Goal: Transaction & Acquisition: Purchase product/service

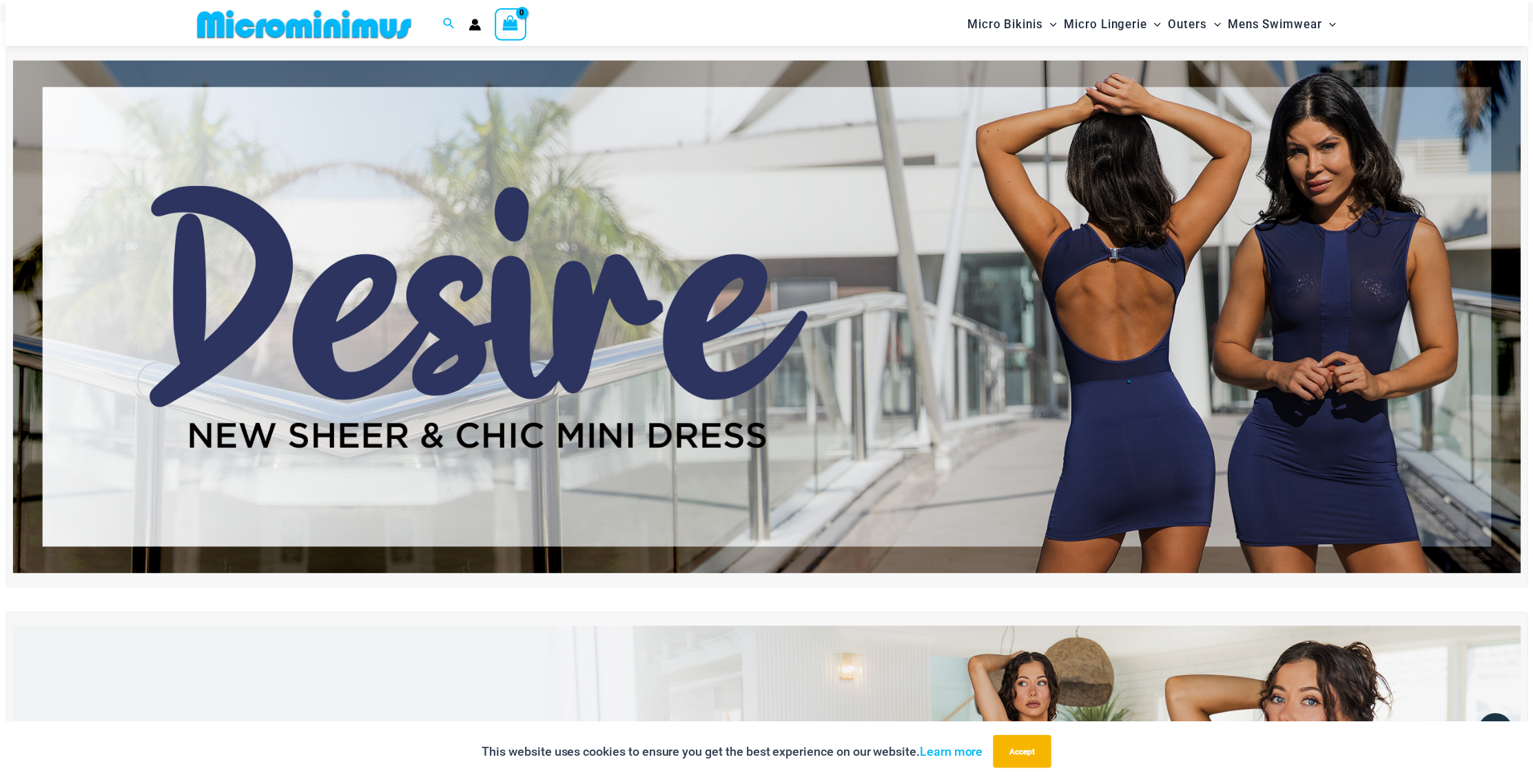
scroll to position [53, 0]
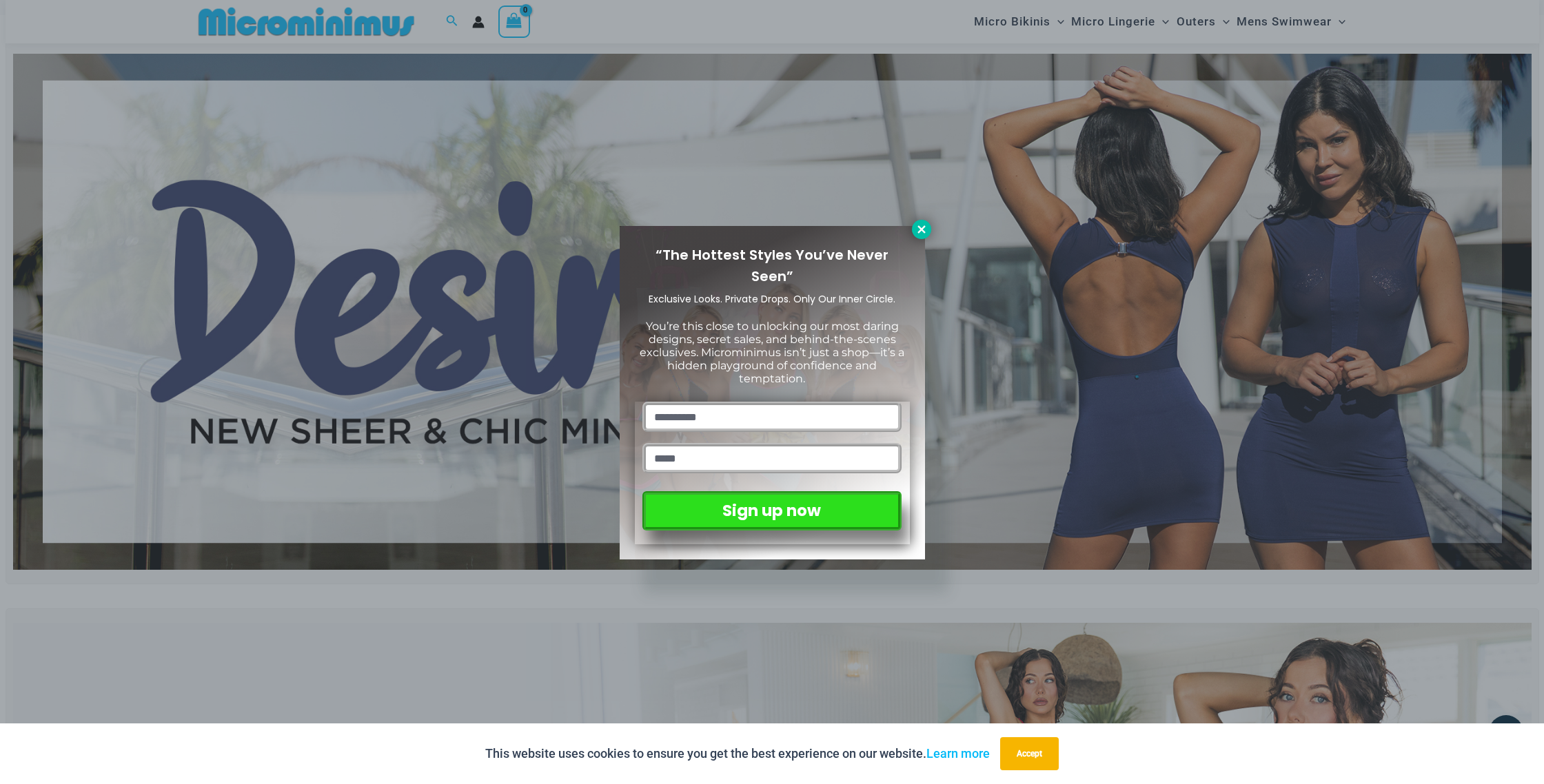
click at [920, 223] on icon at bounding box center [921, 229] width 13 height 13
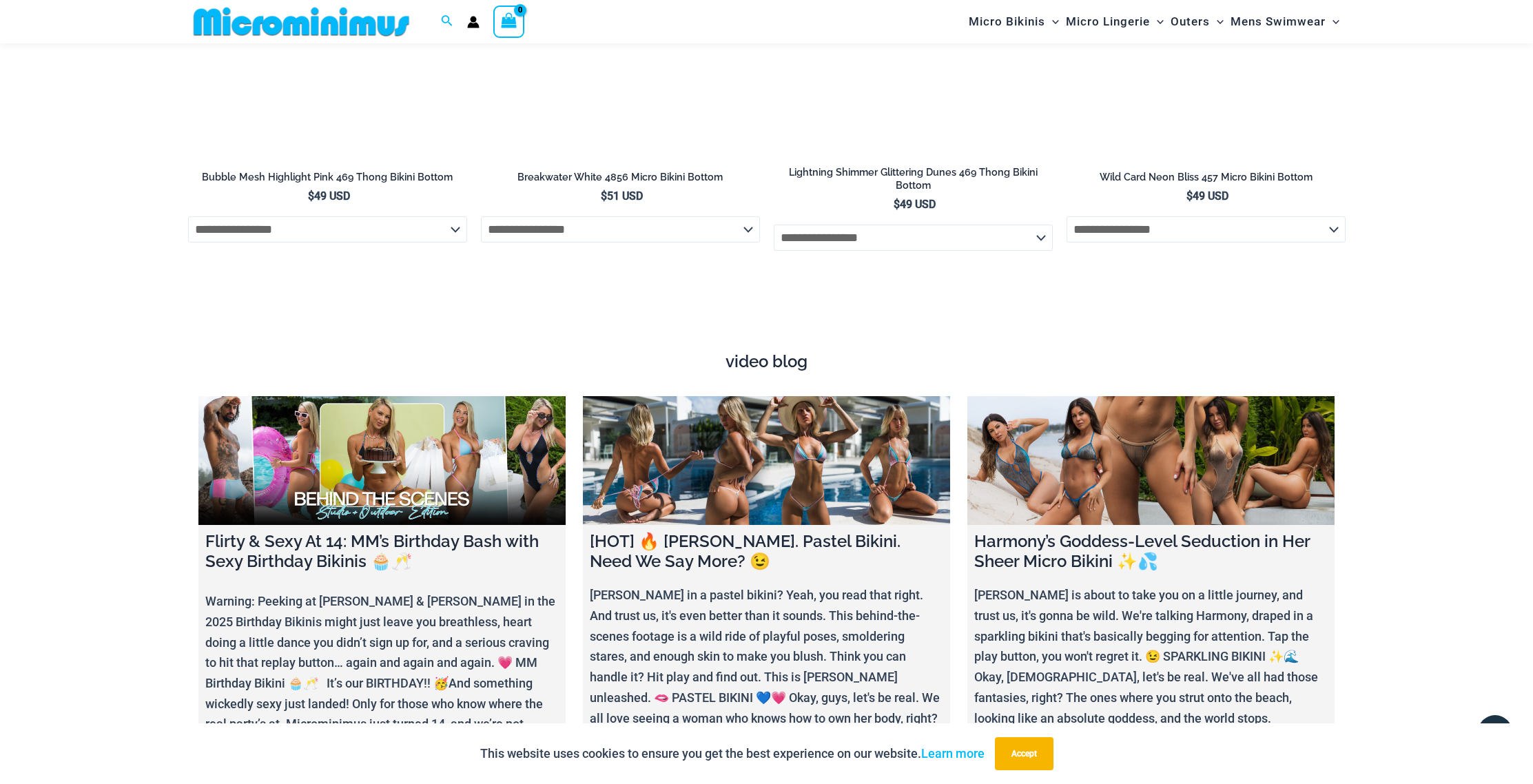
scroll to position [5226, 0]
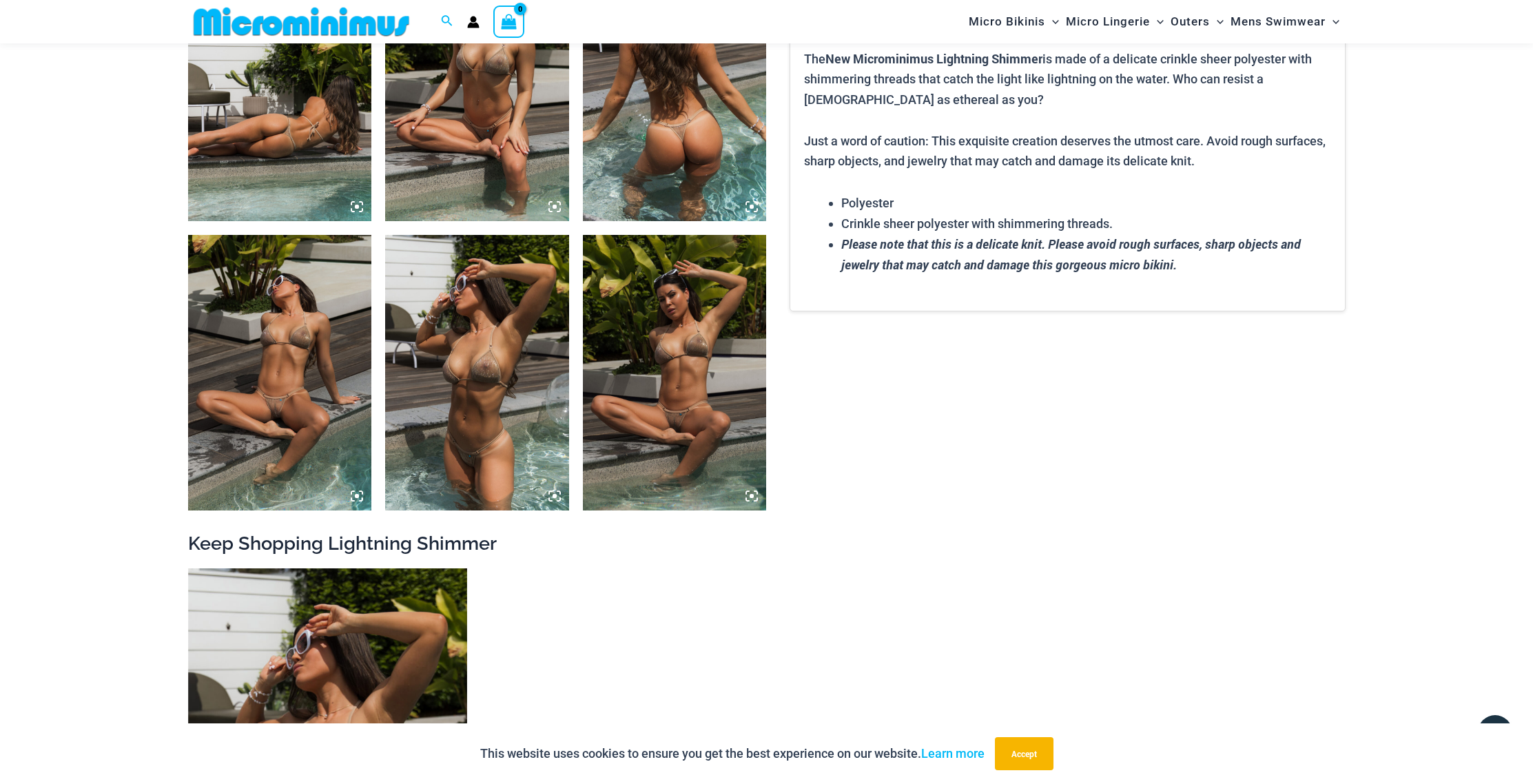
scroll to position [1069, 0]
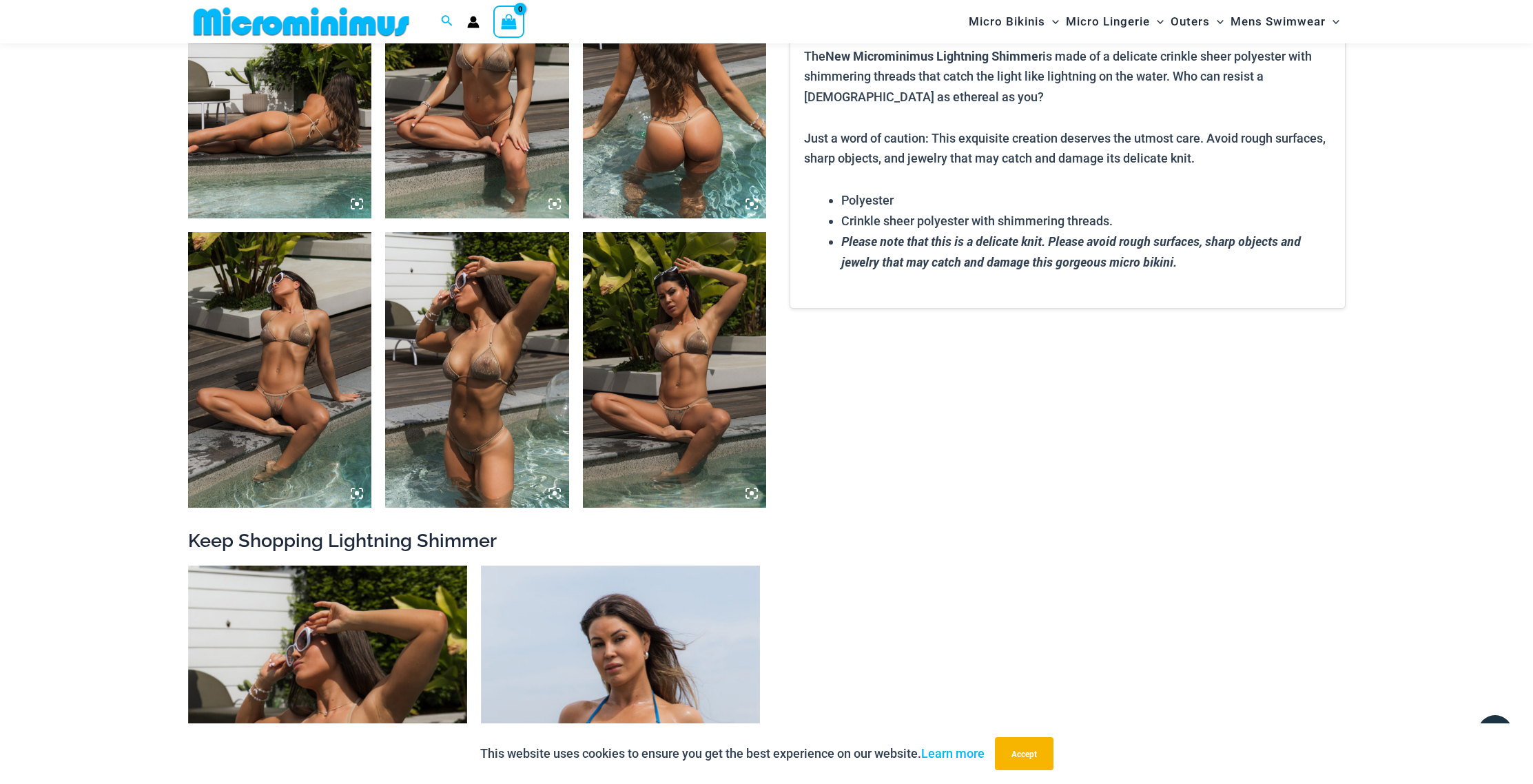
click at [688, 435] on img at bounding box center [675, 370] width 184 height 276
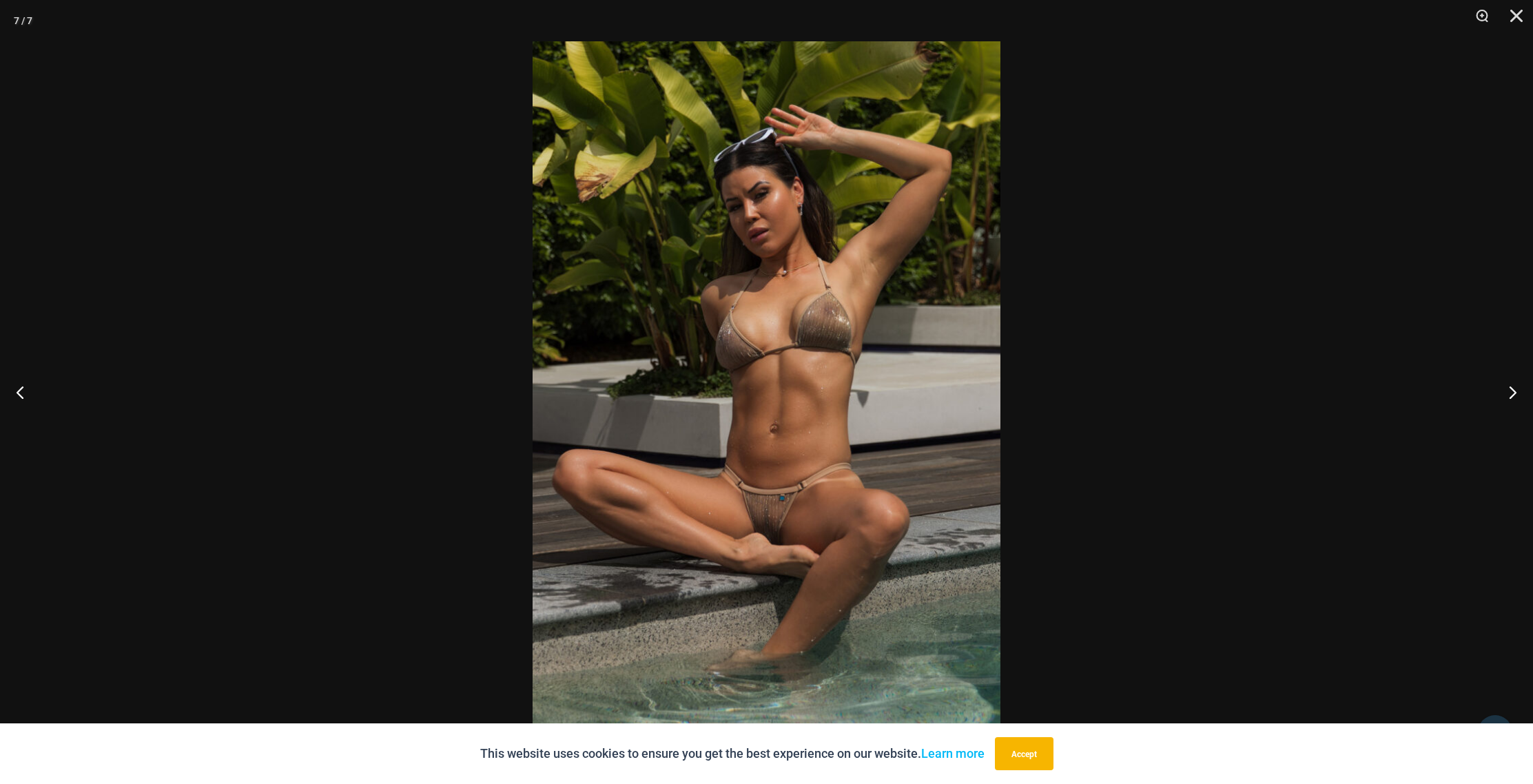
click at [805, 412] on img at bounding box center [766, 392] width 468 height 701
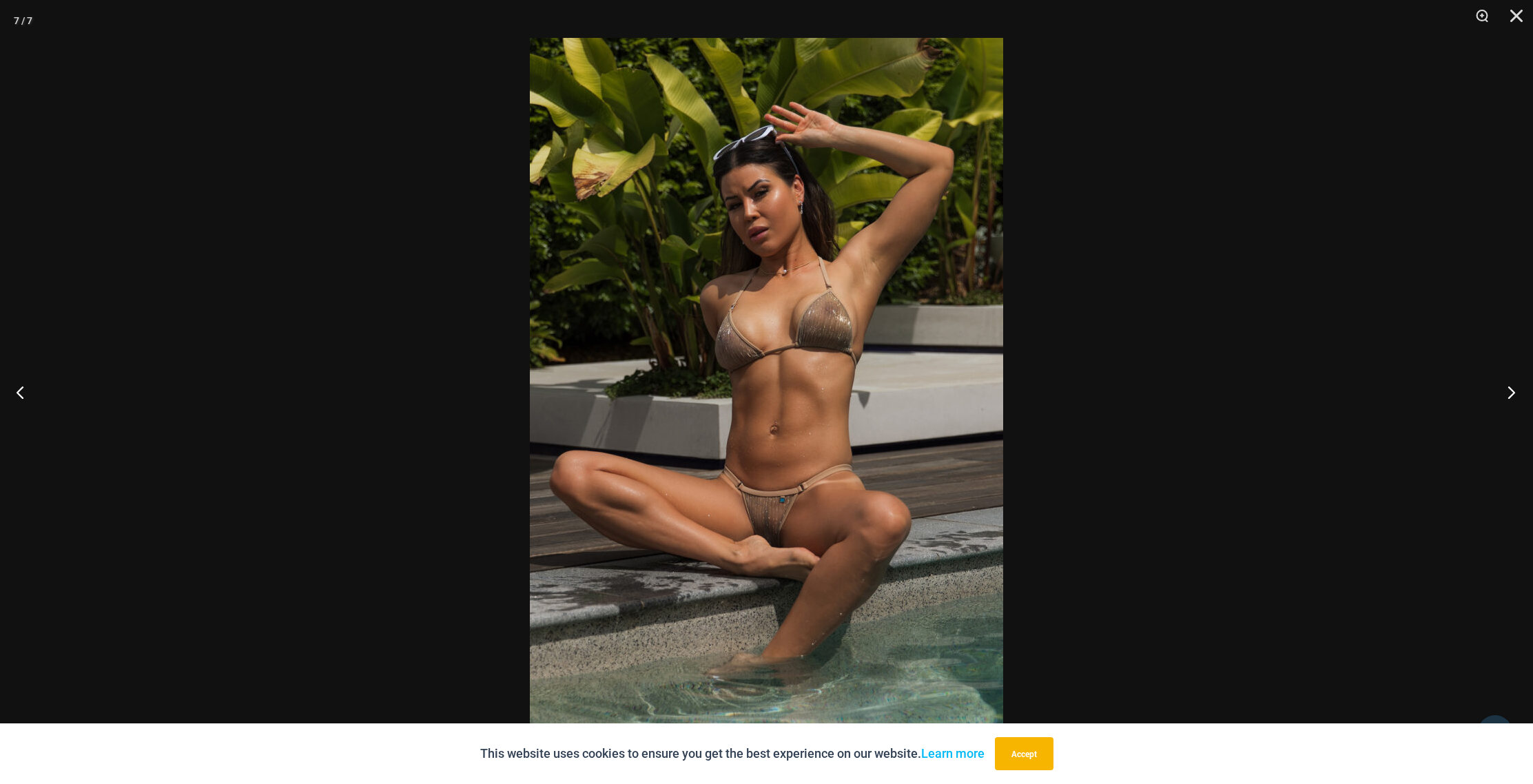
click at [1515, 392] on button "Next" at bounding box center [1507, 392] width 52 height 69
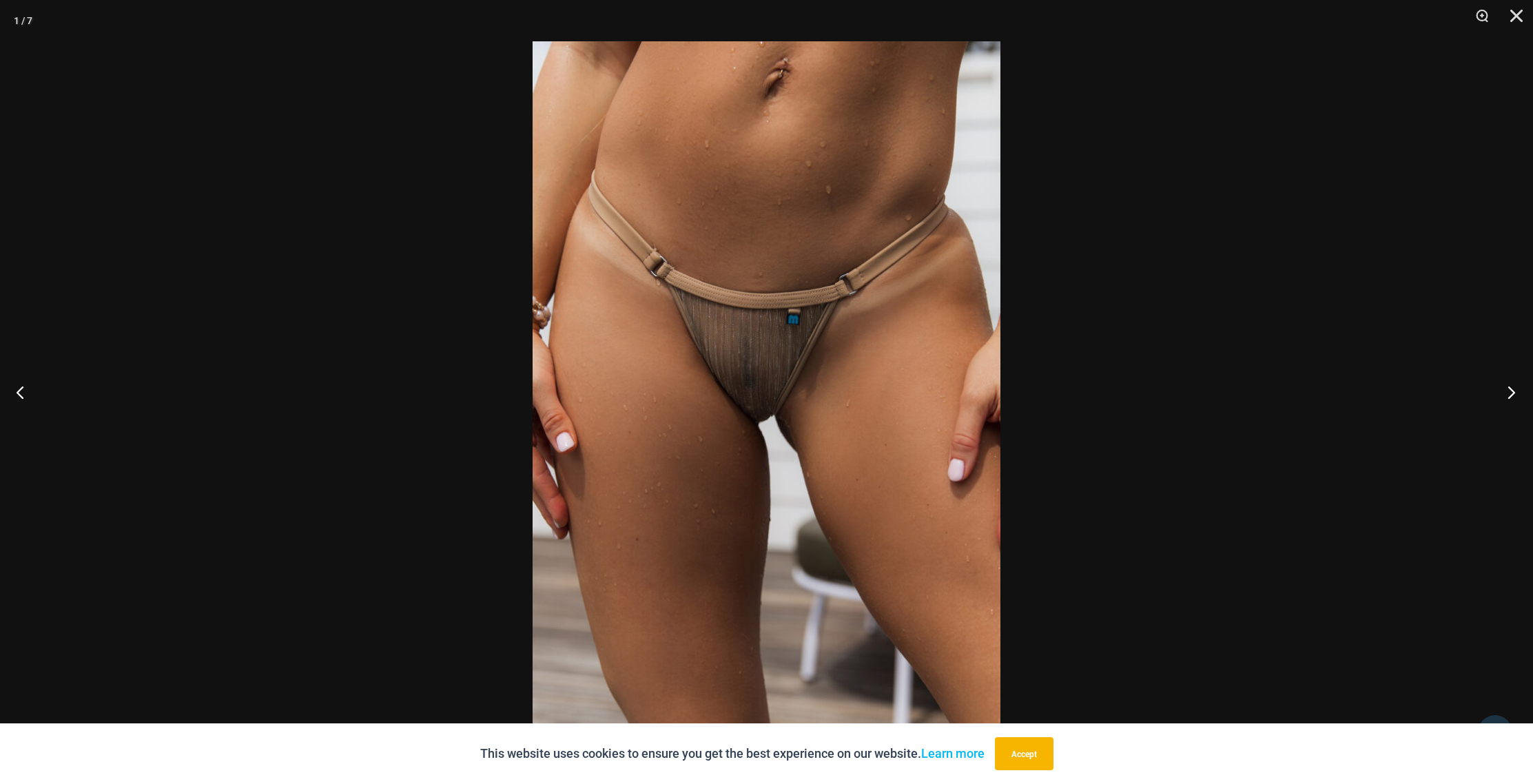
click at [1515, 392] on button "Next" at bounding box center [1507, 392] width 52 height 69
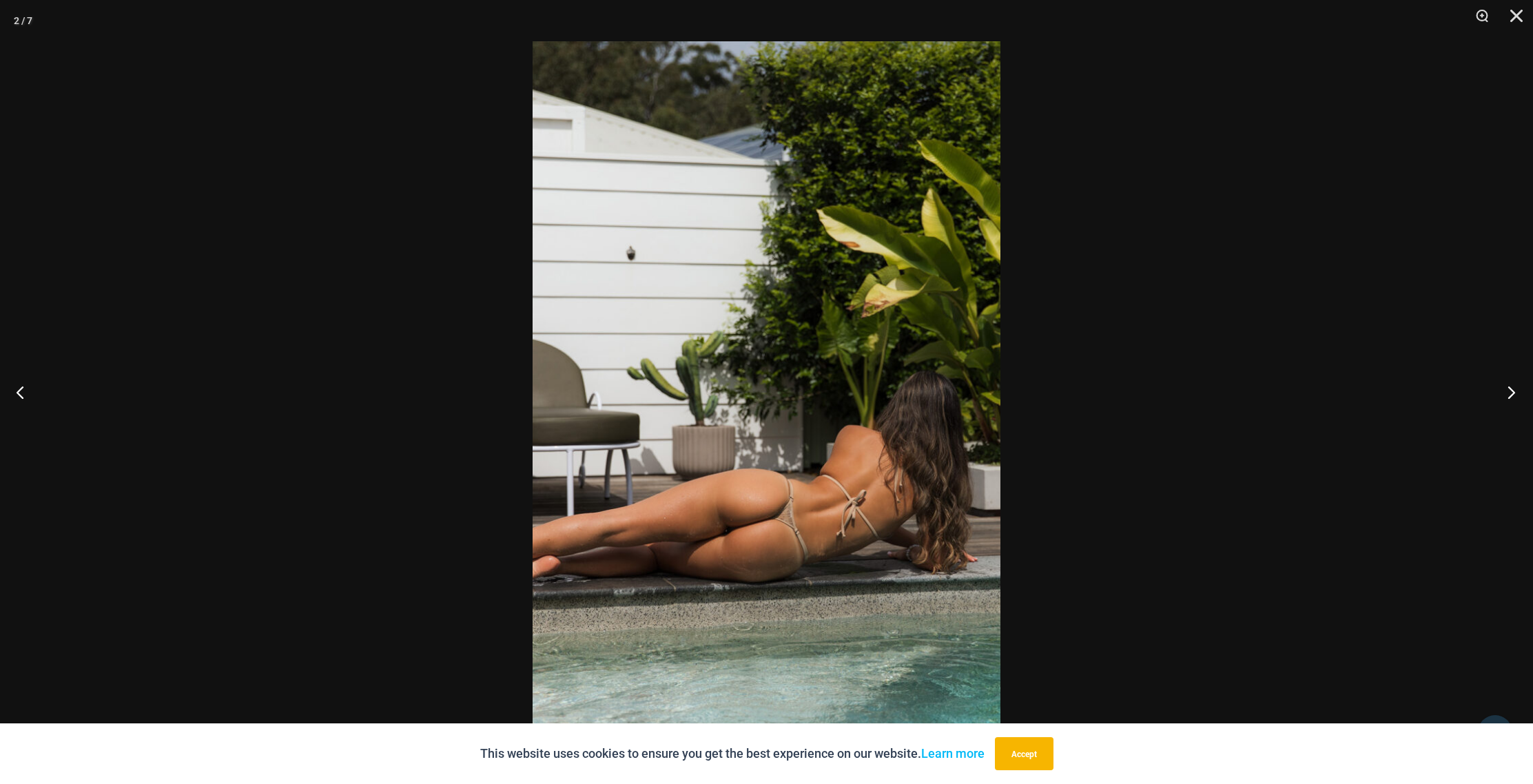
click at [1515, 392] on button "Next" at bounding box center [1507, 392] width 52 height 69
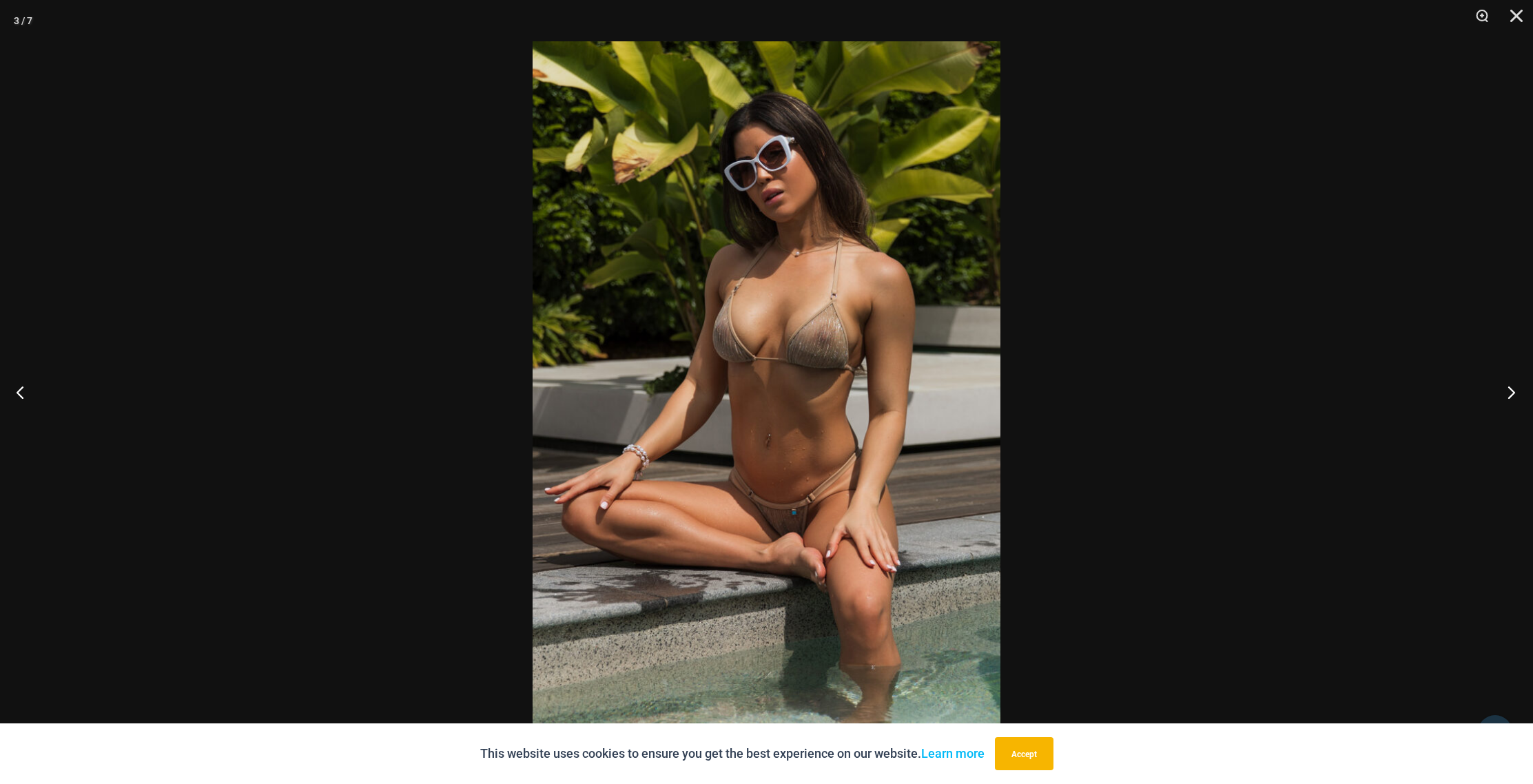
click at [1515, 392] on button "Next" at bounding box center [1507, 392] width 52 height 69
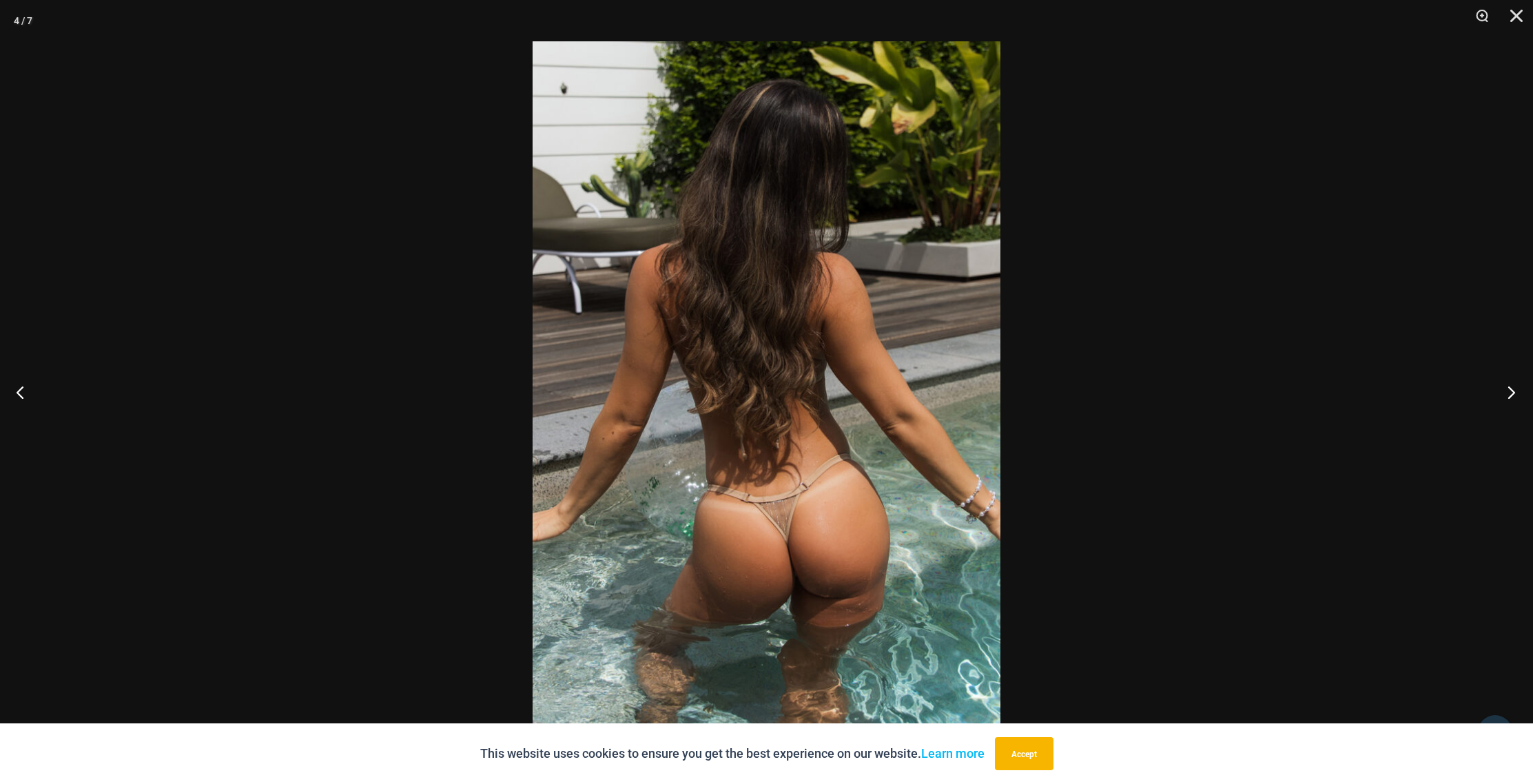
click at [1515, 392] on button "Next" at bounding box center [1507, 392] width 52 height 69
